Goal: Information Seeking & Learning: Learn about a topic

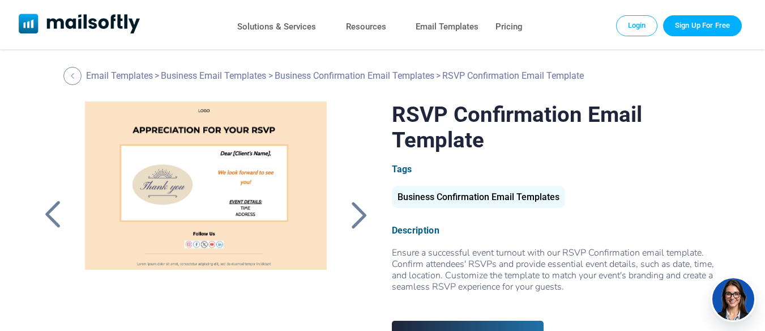
click at [363, 202] on div at bounding box center [359, 214] width 28 height 29
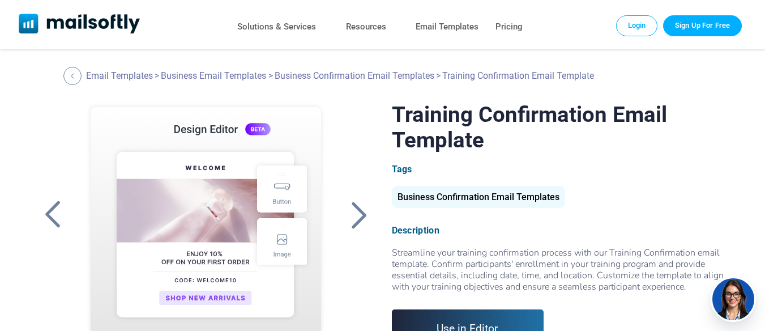
click at [363, 207] on div at bounding box center [359, 214] width 28 height 29
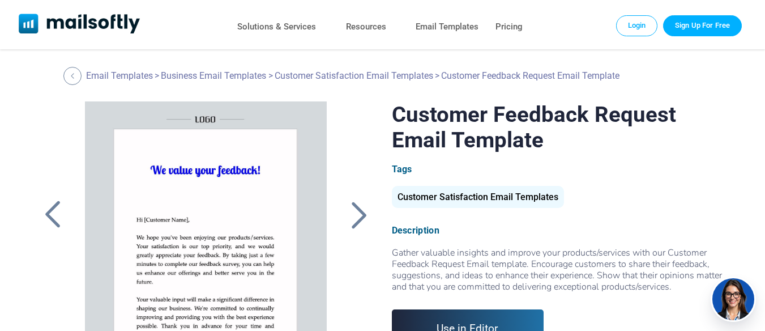
click at [49, 215] on div at bounding box center [53, 214] width 28 height 29
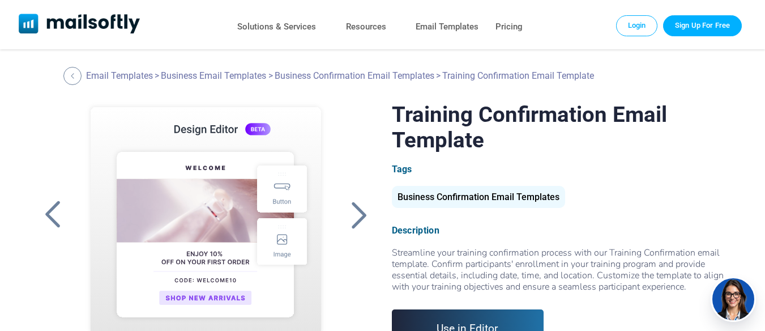
click at [49, 215] on div at bounding box center [53, 214] width 28 height 29
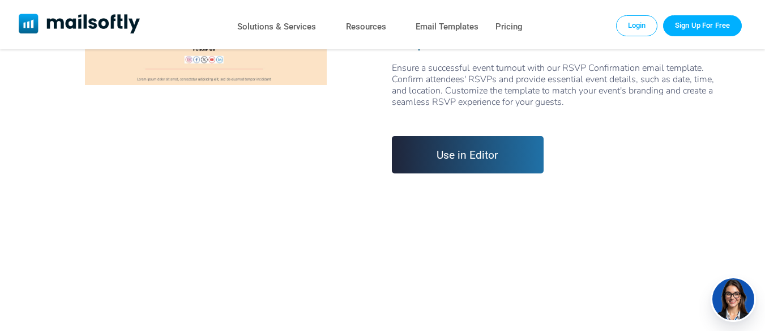
scroll to position [57, 0]
